Goal: Obtain resource: Download file/media

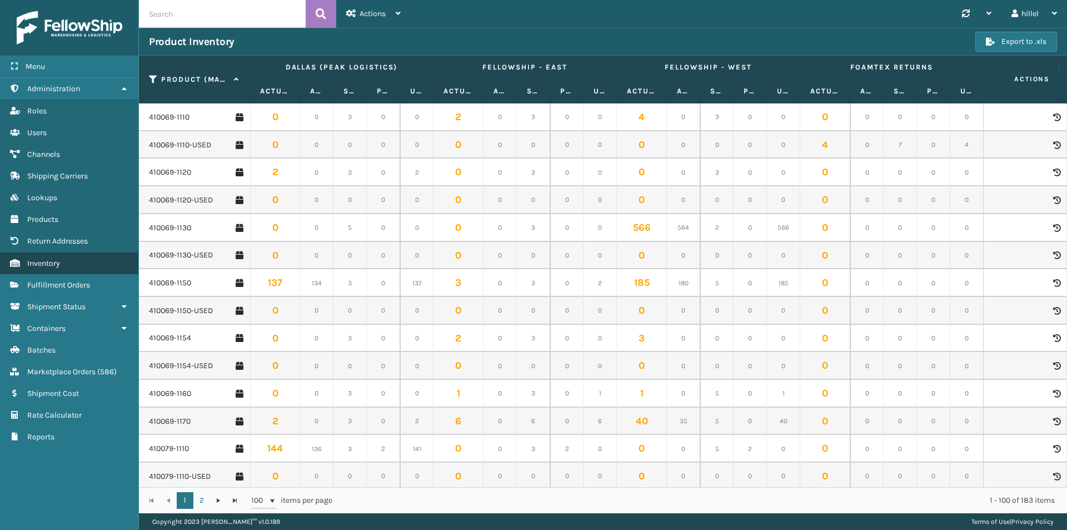
click at [63, 263] on link "Return Addresses Inventory" at bounding box center [69, 263] width 138 height 22
click at [916, 521] on div "Copyright 2023 [PERSON_NAME]™ v 1.0.189 Terms of Use | Privacy Policy" at bounding box center [603, 521] width 928 height 17
click at [229, 17] on input "text" at bounding box center [222, 14] width 167 height 28
paste input "410069-1110"
type input "410069-1110"
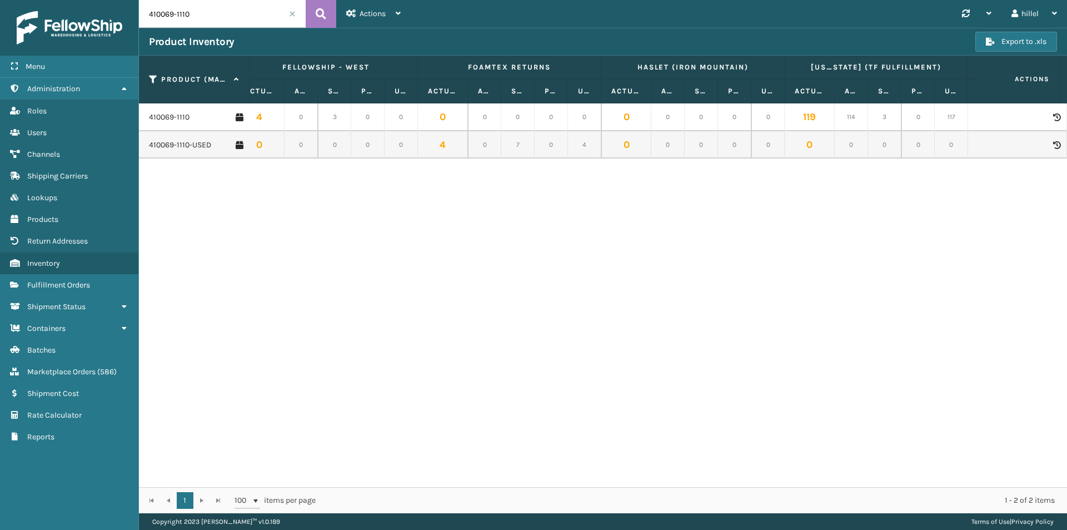
scroll to position [0, 398]
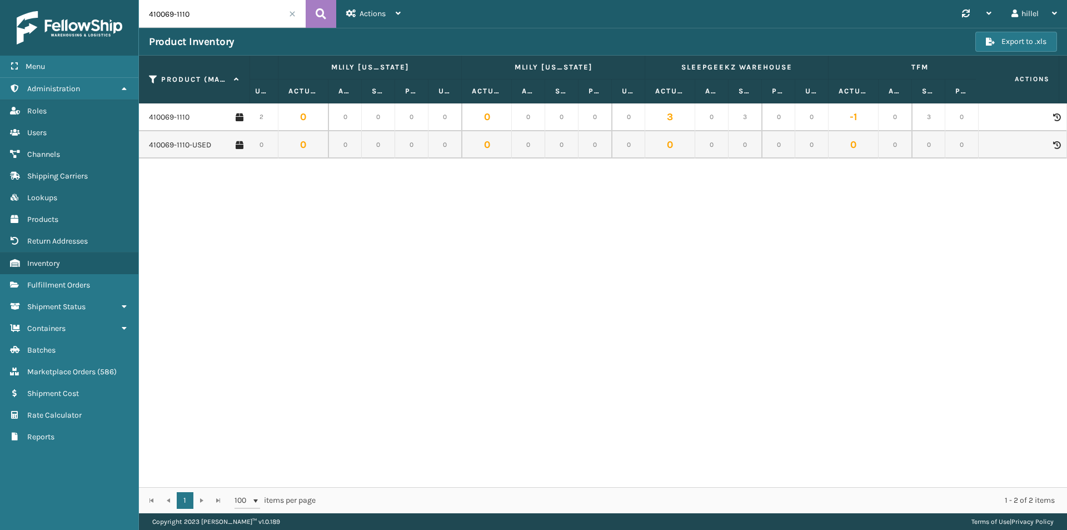
click at [488, 177] on div "410069-1110 0 0 3 0 0 2 0 3 0 0 4 0 3 0 0 0 0 0 0 0 0 0 0 0 0 119 114 3 0 117 2…" at bounding box center [603, 295] width 928 height 384
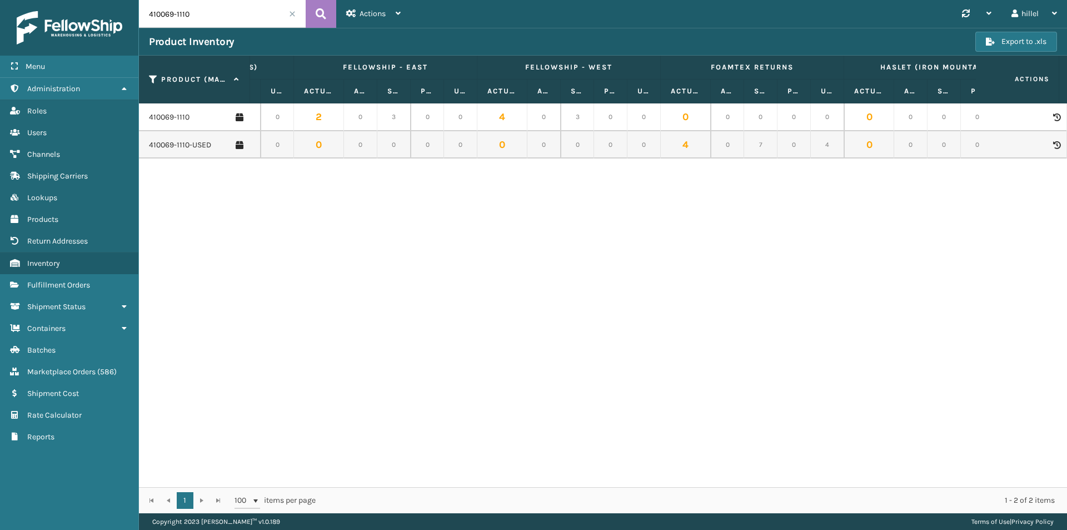
click at [512, 468] on div "410069-1110 0 0 3 0 0 2 0 3 0 0 4 0 3 0 0 0 0 0 0 0 0 0 0 0 0 119 114 3 0 117 2…" at bounding box center [603, 295] width 928 height 384
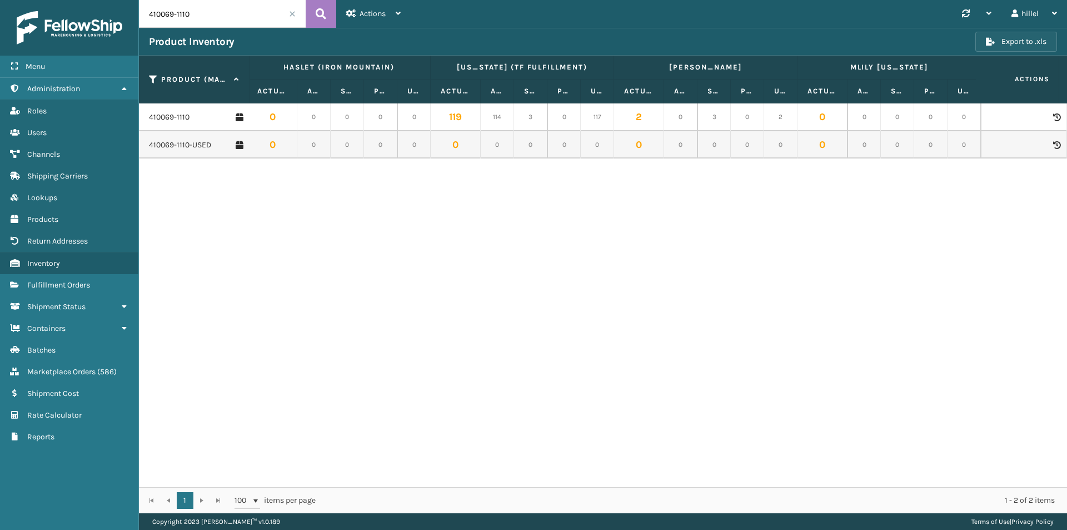
click at [997, 43] on button "Export to .xls" at bounding box center [1017, 42] width 82 height 20
click at [1027, 211] on div "410069-1110 0 0 3 0 0 2 0 3 0 0 4 0 3 0 0 0 0 0 0 0 0 0 0 0 0 119 114 3 0 117 2…" at bounding box center [603, 295] width 928 height 384
click at [245, 13] on input "410069-1110" at bounding box center [222, 14] width 167 height 28
click at [291, 14] on span at bounding box center [292, 14] width 7 height 7
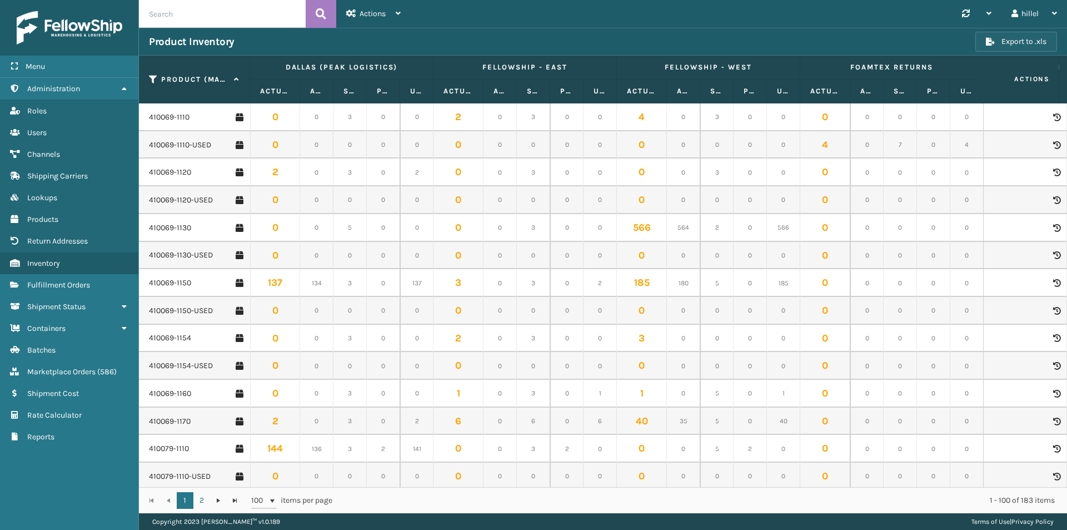
click at [1015, 45] on button "Export to .xls" at bounding box center [1017, 42] width 82 height 20
click at [217, 5] on input "text" at bounding box center [222, 14] width 167 height 28
paste input "410069-1110"
type input "410069-1110"
click at [317, 14] on icon at bounding box center [321, 14] width 11 height 17
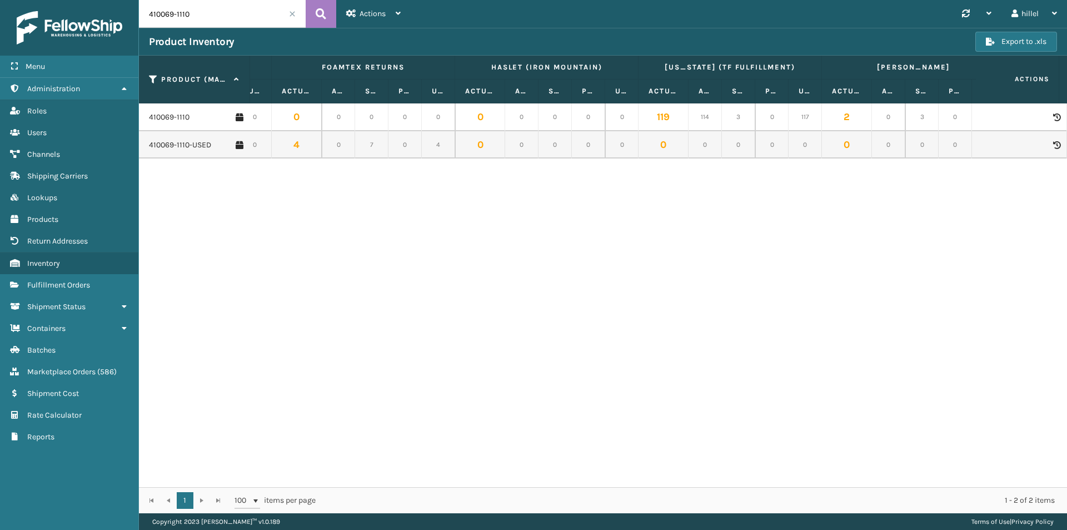
scroll to position [0, 573]
